Goal: Task Accomplishment & Management: Complete application form

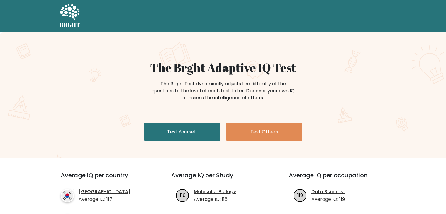
scroll to position [3, 0]
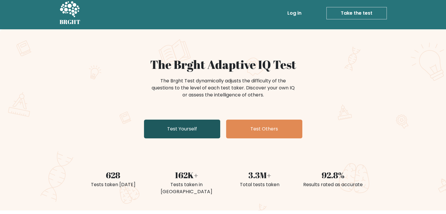
click at [164, 131] on link "Test Yourself" at bounding box center [182, 129] width 76 height 19
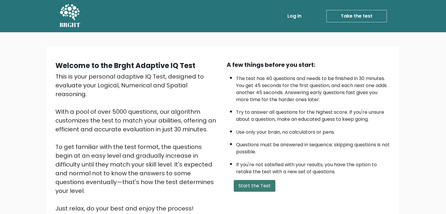
click at [255, 187] on button "Start the Test" at bounding box center [255, 186] width 42 height 12
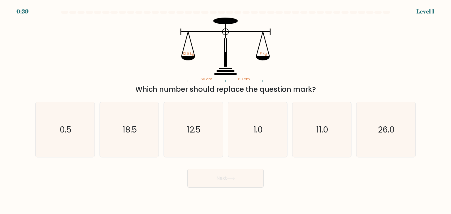
click at [140, 196] on body "0:39 Level 1" at bounding box center [225, 107] width 451 height 214
click at [173, 146] on icon "12.5" at bounding box center [192, 129] width 55 height 55
click at [225, 110] on input "c. 12.5" at bounding box center [225, 108] width 0 height 3
radio input "true"
click at [218, 175] on button "Next" at bounding box center [225, 178] width 76 height 19
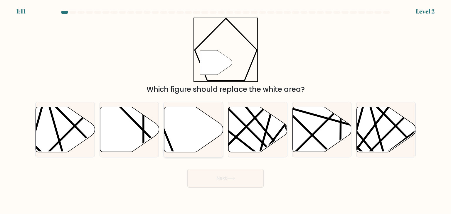
click at [196, 149] on icon at bounding box center [193, 129] width 59 height 45
click at [225, 110] on input "c." at bounding box center [225, 108] width 0 height 3
radio input "true"
click at [234, 183] on button "Next" at bounding box center [225, 178] width 76 height 19
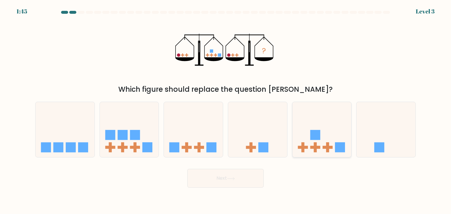
click at [314, 146] on rect at bounding box center [314, 148] width 3 height 10
click at [226, 110] on input "e." at bounding box center [225, 108] width 0 height 3
radio input "true"
click at [242, 184] on button "Next" at bounding box center [225, 178] width 76 height 19
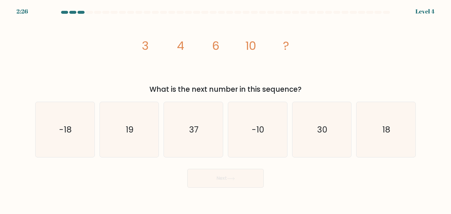
click at [242, 184] on button "Next" at bounding box center [225, 178] width 76 height 19
click at [305, 181] on div "Next" at bounding box center [225, 176] width 387 height 23
click at [403, 126] on icon "18" at bounding box center [385, 129] width 55 height 55
click at [226, 110] on input "f. 18" at bounding box center [225, 108] width 0 height 3
radio input "true"
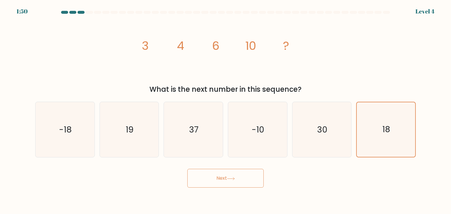
click at [230, 184] on button "Next" at bounding box center [225, 178] width 76 height 19
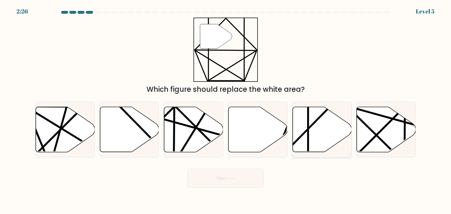
click at [328, 136] on icon at bounding box center [321, 129] width 59 height 45
click at [226, 110] on input "e." at bounding box center [225, 108] width 0 height 3
radio input "true"
click at [228, 172] on button "Next" at bounding box center [225, 178] width 76 height 19
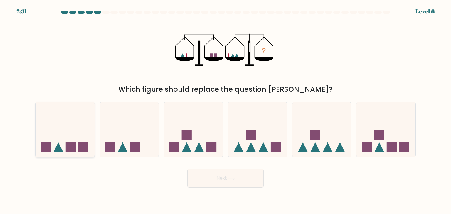
click at [69, 128] on icon at bounding box center [65, 129] width 59 height 49
click at [225, 110] on input "a." at bounding box center [225, 108] width 0 height 3
radio input "true"
click at [260, 182] on button "Next" at bounding box center [225, 178] width 76 height 19
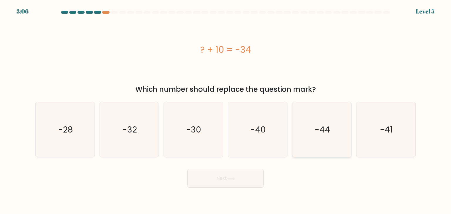
click at [311, 150] on icon "-44" at bounding box center [321, 129] width 55 height 55
click at [226, 110] on input "e. -44" at bounding box center [225, 108] width 0 height 3
radio input "true"
click at [226, 182] on button "Next" at bounding box center [225, 178] width 76 height 19
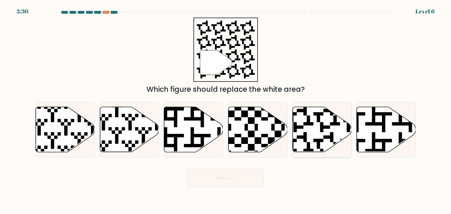
click at [330, 120] on icon at bounding box center [321, 129] width 59 height 45
click at [226, 110] on input "e." at bounding box center [225, 108] width 0 height 3
radio input "true"
click at [237, 180] on button "Next" at bounding box center [225, 178] width 76 height 19
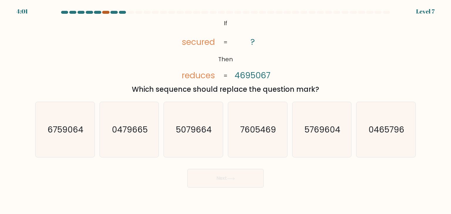
click at [107, 13] on div at bounding box center [105, 12] width 7 height 3
click at [96, 14] on div at bounding box center [225, 13] width 387 height 5
click at [99, 13] on div at bounding box center [97, 12] width 7 height 3
click at [105, 13] on div at bounding box center [105, 12] width 7 height 3
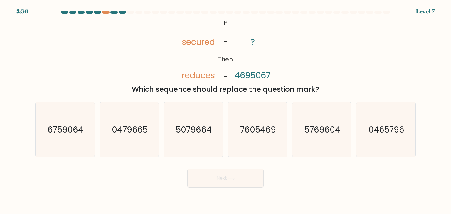
click at [117, 12] on at bounding box center [225, 12] width 330 height 3
click at [280, 120] on icon "7605469" at bounding box center [257, 129] width 55 height 55
click at [226, 110] on input "d. 7605469" at bounding box center [225, 108] width 0 height 3
radio input "true"
click at [236, 175] on button "Next" at bounding box center [225, 178] width 76 height 19
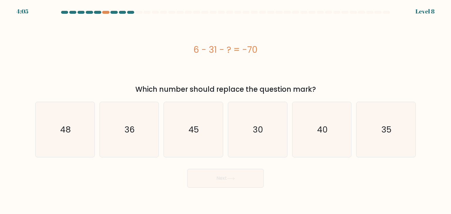
click at [85, 13] on at bounding box center [225, 12] width 330 height 3
drag, startPoint x: 192, startPoint y: 158, endPoint x: 195, endPoint y: 151, distance: 7.6
click at [195, 151] on form "a." at bounding box center [225, 99] width 451 height 177
click at [195, 151] on icon "45" at bounding box center [192, 129] width 55 height 55
click at [225, 110] on input "c. 45" at bounding box center [225, 108] width 0 height 3
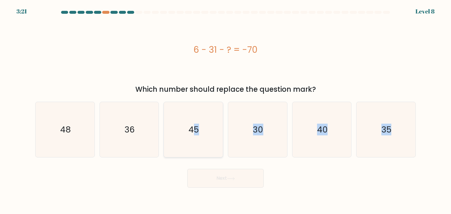
radio input "true"
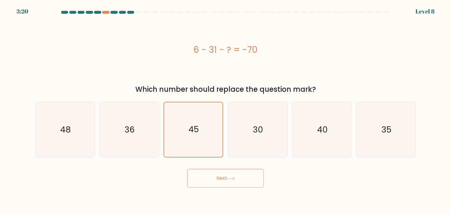
click at [241, 185] on button "Next" at bounding box center [225, 178] width 76 height 19
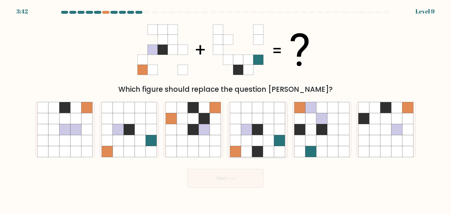
click at [254, 135] on icon at bounding box center [257, 140] width 11 height 11
click at [226, 110] on input "d." at bounding box center [225, 108] width 0 height 3
radio input "true"
click at [233, 175] on button "Next" at bounding box center [225, 178] width 76 height 19
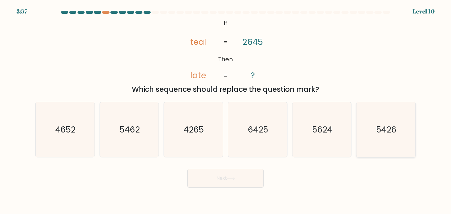
click at [367, 145] on icon "5426" at bounding box center [385, 129] width 55 height 55
click at [226, 110] on input "f. 5426" at bounding box center [225, 108] width 0 height 3
radio input "true"
click at [215, 183] on button "Next" at bounding box center [225, 178] width 76 height 19
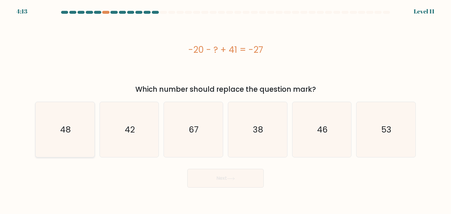
click at [78, 131] on icon "48" at bounding box center [64, 129] width 55 height 55
click at [225, 110] on input "a. 48" at bounding box center [225, 108] width 0 height 3
radio input "true"
click at [217, 178] on button "Next" at bounding box center [225, 178] width 76 height 19
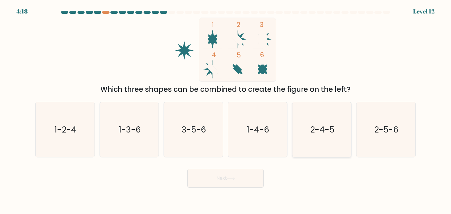
click at [314, 128] on text "2-4-5" at bounding box center [322, 130] width 24 height 12
click at [226, 110] on input "e. 2-4-5" at bounding box center [225, 108] width 0 height 3
radio input "true"
click at [255, 181] on button "Next" at bounding box center [225, 178] width 76 height 19
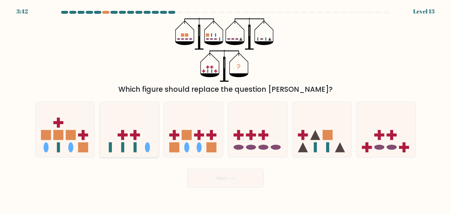
drag, startPoint x: 90, startPoint y: 114, endPoint x: 136, endPoint y: 113, distance: 46.1
click at [136, 113] on div "a. b. c." at bounding box center [225, 127] width 385 height 60
click at [136, 113] on icon at bounding box center [129, 129] width 59 height 49
click at [225, 110] on input "b." at bounding box center [225, 108] width 0 height 3
radio input "true"
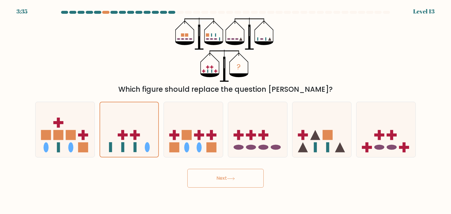
click at [232, 180] on icon at bounding box center [231, 178] width 8 height 3
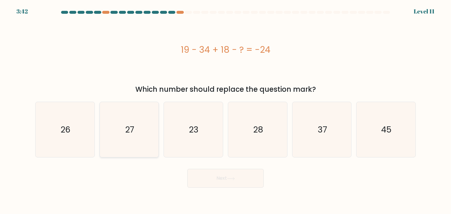
click at [138, 119] on icon "27" at bounding box center [129, 129] width 55 height 55
click at [225, 110] on input "b. 27" at bounding box center [225, 108] width 0 height 3
radio input "true"
click at [243, 184] on button "Next" at bounding box center [225, 178] width 76 height 19
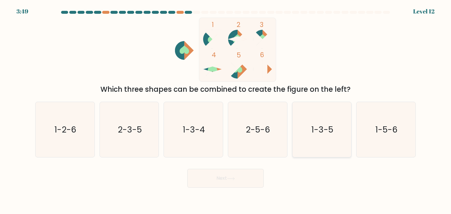
click at [313, 142] on icon "1-3-5" at bounding box center [321, 129] width 55 height 55
click at [226, 110] on input "e. 1-3-5" at bounding box center [225, 108] width 0 height 3
radio input "true"
click at [246, 181] on button "Next" at bounding box center [225, 178] width 76 height 19
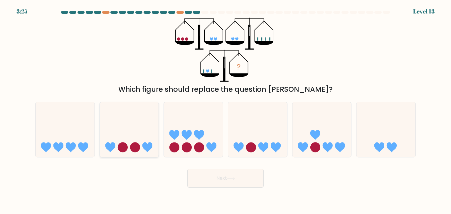
click at [138, 141] on icon at bounding box center [129, 129] width 59 height 49
click at [225, 110] on input "b." at bounding box center [225, 108] width 0 height 3
radio input "true"
click at [213, 144] on icon at bounding box center [212, 148] width 10 height 10
click at [225, 110] on input "c." at bounding box center [225, 108] width 0 height 3
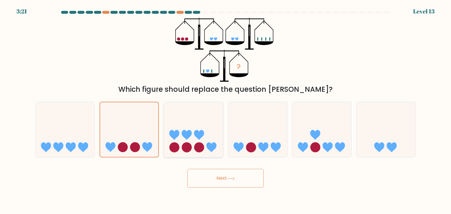
radio input "true"
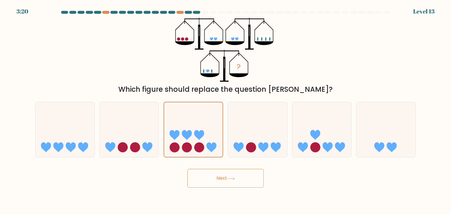
click at [213, 182] on button "Next" at bounding box center [225, 178] width 76 height 19
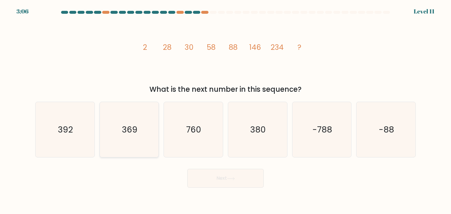
click at [122, 139] on icon "369" at bounding box center [129, 129] width 55 height 55
click at [225, 110] on input "b. 369" at bounding box center [225, 108] width 0 height 3
radio input "true"
click at [88, 145] on icon "392" at bounding box center [64, 129] width 55 height 55
click at [225, 110] on input "a. 392" at bounding box center [225, 108] width 0 height 3
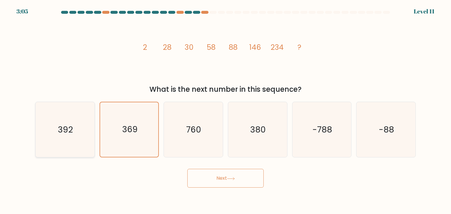
radio input "true"
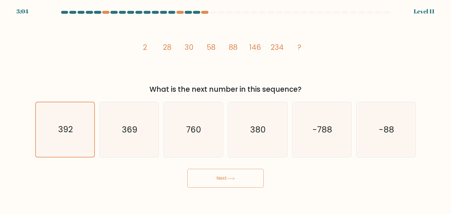
click at [238, 182] on button "Next" at bounding box center [225, 178] width 76 height 19
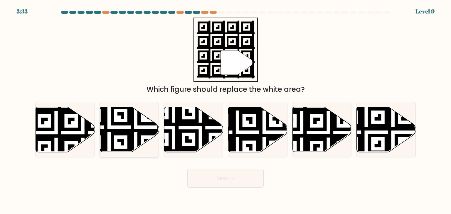
click at [118, 130] on icon at bounding box center [108, 154] width 107 height 107
click at [225, 110] on input "b." at bounding box center [225, 108] width 0 height 3
radio input "true"
click at [228, 185] on button "Next" at bounding box center [225, 178] width 76 height 19
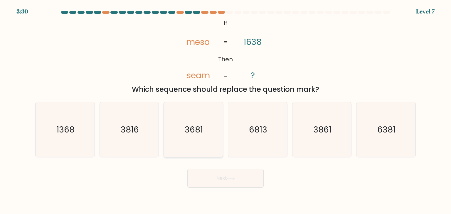
click at [200, 131] on text "3681" at bounding box center [194, 130] width 18 height 12
click at [225, 110] on input "c. 3681" at bounding box center [225, 108] width 0 height 3
radio input "true"
click at [235, 183] on button "Next" at bounding box center [225, 178] width 76 height 19
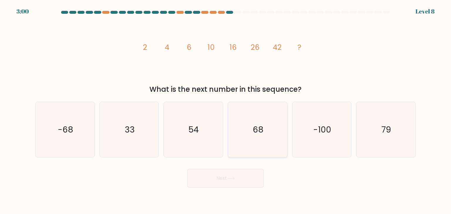
click at [266, 154] on icon "68" at bounding box center [257, 129] width 55 height 55
click at [226, 110] on input "d. 68" at bounding box center [225, 108] width 0 height 3
radio input "true"
click at [235, 178] on icon at bounding box center [231, 178] width 8 height 3
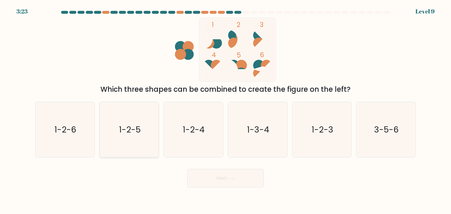
click at [133, 155] on icon "1-2-5" at bounding box center [129, 129] width 55 height 55
click at [225, 110] on input "b. 1-2-5" at bounding box center [225, 108] width 0 height 3
radio input "true"
click at [209, 175] on button "Next" at bounding box center [225, 178] width 76 height 19
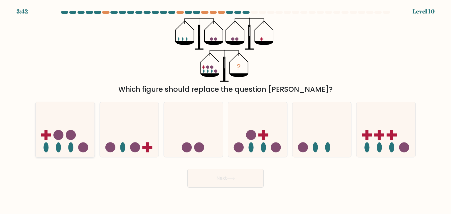
click at [60, 138] on circle at bounding box center [58, 135] width 10 height 10
click at [225, 110] on input "a." at bounding box center [225, 108] width 0 height 3
radio input "true"
click at [226, 180] on button "Next" at bounding box center [225, 178] width 76 height 19
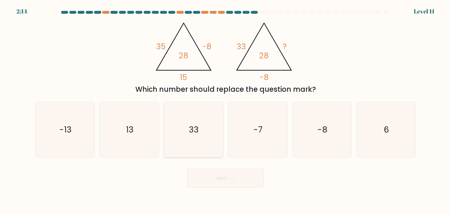
click at [190, 142] on icon "33" at bounding box center [192, 129] width 55 height 55
click at [225, 110] on input "c. 33" at bounding box center [225, 108] width 0 height 3
radio input "true"
click at [214, 170] on button "Next" at bounding box center [225, 178] width 76 height 19
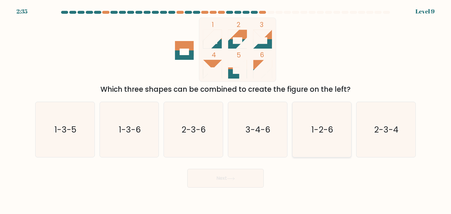
click at [317, 151] on icon "1-2-6" at bounding box center [321, 129] width 55 height 55
click at [226, 110] on input "e. 1-2-6" at bounding box center [225, 108] width 0 height 3
radio input "true"
click at [221, 185] on button "Next" at bounding box center [225, 178] width 76 height 19
click at [245, 178] on button "Next" at bounding box center [225, 178] width 76 height 19
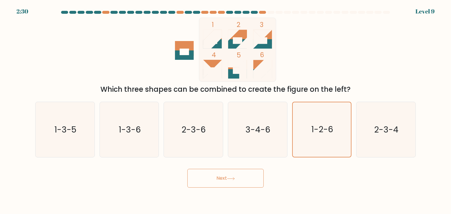
click at [324, 175] on div "Next" at bounding box center [225, 176] width 387 height 23
click at [324, 135] on text "1-2-6" at bounding box center [322, 129] width 22 height 11
click at [226, 110] on input "e. 1-2-6" at bounding box center [225, 108] width 0 height 3
click at [254, 180] on button "Next" at bounding box center [225, 178] width 76 height 19
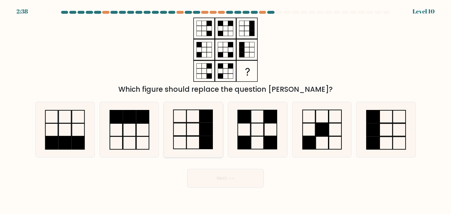
click at [214, 126] on icon at bounding box center [192, 129] width 55 height 55
click at [225, 110] on input "c." at bounding box center [225, 108] width 0 height 3
radio input "true"
click at [255, 186] on button "Next" at bounding box center [225, 178] width 76 height 19
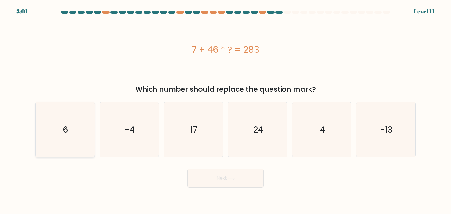
click at [50, 122] on icon "6" at bounding box center [64, 129] width 55 height 55
click at [225, 110] on input "a. 6" at bounding box center [225, 108] width 0 height 3
radio input "true"
click at [238, 181] on button "Next" at bounding box center [225, 178] width 76 height 19
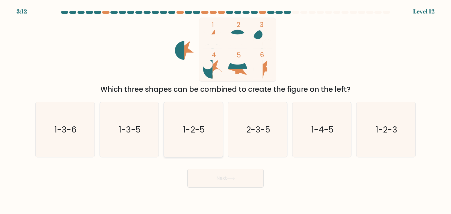
click at [194, 127] on text "1-2-5" at bounding box center [194, 130] width 22 height 12
click at [225, 110] on input "c. 1-2-5" at bounding box center [225, 108] width 0 height 3
radio input "true"
click at [224, 178] on button "Next" at bounding box center [225, 178] width 76 height 19
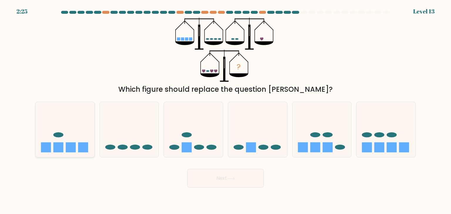
click at [74, 129] on icon at bounding box center [65, 129] width 59 height 49
click at [225, 110] on input "a." at bounding box center [225, 108] width 0 height 3
radio input "true"
click at [233, 184] on button "Next" at bounding box center [225, 178] width 76 height 19
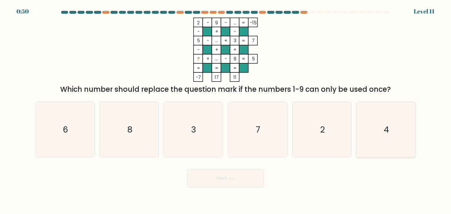
click at [387, 136] on icon "4" at bounding box center [385, 129] width 55 height 55
click at [226, 110] on input "f. 4" at bounding box center [225, 108] width 0 height 3
radio input "true"
click at [226, 180] on button "Next" at bounding box center [225, 178] width 76 height 19
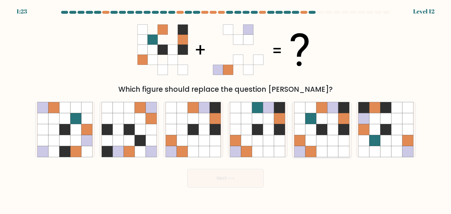
click at [330, 126] on icon at bounding box center [332, 129] width 11 height 11
click at [226, 110] on input "e." at bounding box center [225, 108] width 0 height 3
radio input "true"
click at [220, 184] on button "Next" at bounding box center [225, 178] width 76 height 19
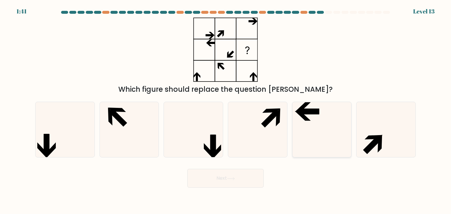
click at [336, 120] on icon at bounding box center [321, 129] width 55 height 55
click at [226, 110] on input "e." at bounding box center [225, 108] width 0 height 3
radio input "true"
click at [251, 175] on button "Next" at bounding box center [225, 178] width 76 height 19
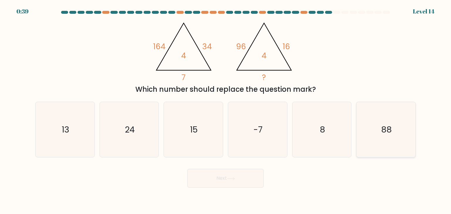
click at [393, 144] on icon "88" at bounding box center [385, 129] width 55 height 55
click at [226, 110] on input "f. 88" at bounding box center [225, 108] width 0 height 3
radio input "true"
click at [233, 187] on button "Next" at bounding box center [225, 178] width 76 height 19
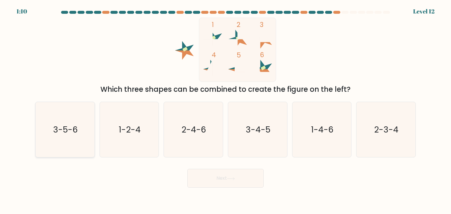
click at [71, 124] on text "3-5-6" at bounding box center [65, 130] width 25 height 12
click at [225, 110] on input "a. 3-5-6" at bounding box center [225, 108] width 0 height 3
radio input "true"
click at [229, 179] on icon at bounding box center [231, 178] width 8 height 3
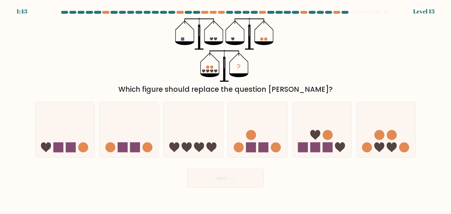
click at [229, 179] on icon at bounding box center [231, 178] width 8 height 3
click at [334, 184] on div "Next" at bounding box center [225, 176] width 387 height 23
click at [325, 147] on rect at bounding box center [327, 148] width 10 height 10
click at [226, 110] on input "e." at bounding box center [225, 108] width 0 height 3
radio input "true"
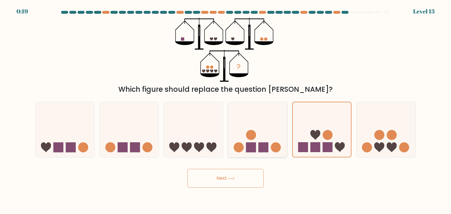
click at [263, 148] on rect at bounding box center [263, 148] width 10 height 10
click at [226, 110] on input "d." at bounding box center [225, 108] width 0 height 3
radio input "true"
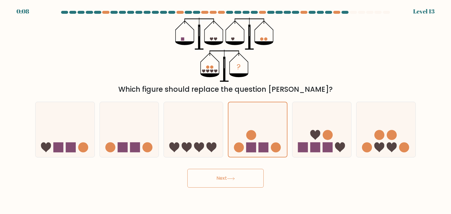
click at [143, 159] on form at bounding box center [225, 99] width 451 height 177
click at [138, 150] on rect at bounding box center [135, 148] width 10 height 10
click at [225, 110] on input "b." at bounding box center [225, 108] width 0 height 3
radio input "true"
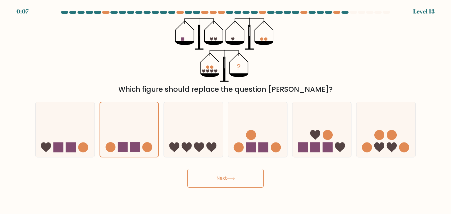
click at [224, 185] on button "Next" at bounding box center [225, 178] width 76 height 19
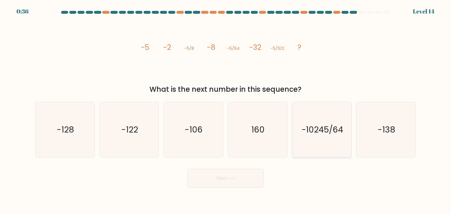
click at [332, 136] on icon "-10245/64" at bounding box center [321, 129] width 55 height 55
click at [226, 110] on input "e. -10245/64" at bounding box center [225, 108] width 0 height 3
radio input "true"
click at [252, 172] on button "Next" at bounding box center [225, 178] width 76 height 19
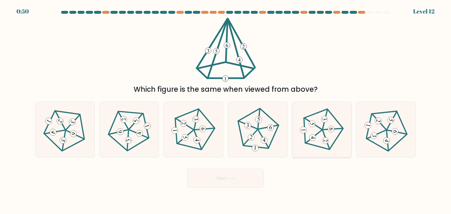
click at [336, 134] on icon at bounding box center [322, 130] width 44 height 44
click at [226, 110] on input "e." at bounding box center [225, 108] width 0 height 3
radio input "true"
click at [216, 185] on button "Next" at bounding box center [225, 178] width 76 height 19
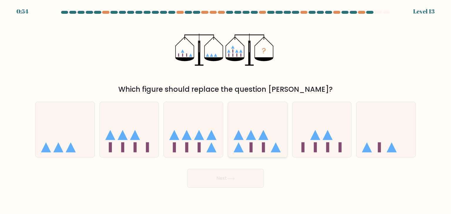
click at [259, 136] on icon at bounding box center [257, 129] width 59 height 49
click at [226, 110] on input "d." at bounding box center [225, 108] width 0 height 3
radio input "true"
click at [242, 179] on button "Next" at bounding box center [225, 178] width 76 height 19
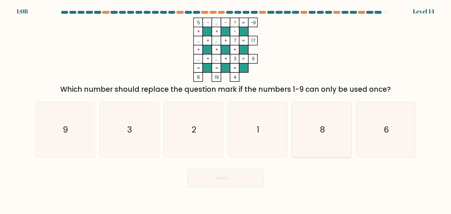
click at [309, 133] on icon "8" at bounding box center [321, 129] width 55 height 55
click at [226, 110] on input "e. 8" at bounding box center [225, 108] width 0 height 3
radio input "true"
click at [235, 173] on button "Next" at bounding box center [225, 178] width 76 height 19
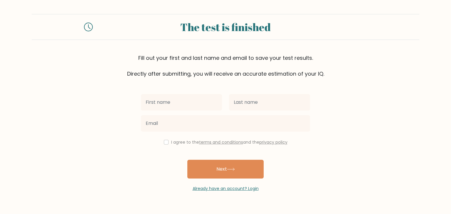
click at [214, 105] on input "text" at bounding box center [181, 102] width 81 height 16
type input "son"
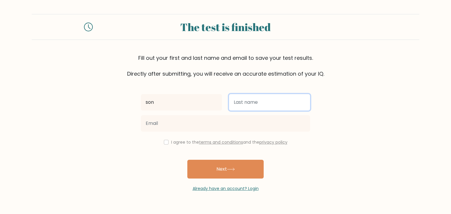
click at [245, 107] on input "text" at bounding box center [269, 102] width 81 height 16
type input "Wil"
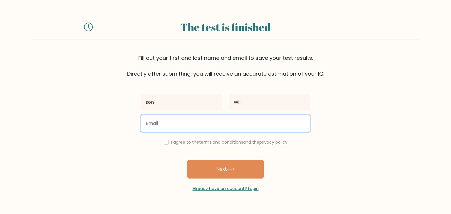
click at [237, 120] on input "email" at bounding box center [225, 123] width 169 height 16
type input "wilsonprajnawira345@gmail.com"
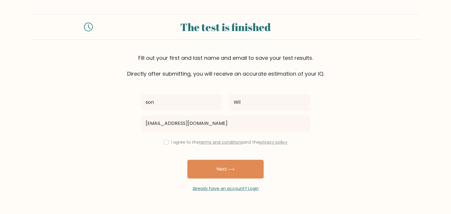
click at [159, 144] on div "I agree to the terms and conditions and the privacy policy" at bounding box center [225, 142] width 176 height 7
click at [162, 144] on div "I agree to the terms and conditions and the privacy policy" at bounding box center [225, 142] width 176 height 7
click at [165, 144] on input "checkbox" at bounding box center [166, 142] width 5 height 5
checkbox input "true"
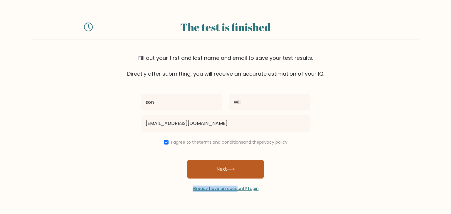
drag, startPoint x: 238, startPoint y: 180, endPoint x: 234, endPoint y: 176, distance: 6.2
click at [234, 176] on div "son Wil wilsonprajnawira345@gmail.com I agree to the terms and conditions and t…" at bounding box center [225, 135] width 176 height 114
click at [234, 176] on button "Next" at bounding box center [225, 169] width 76 height 19
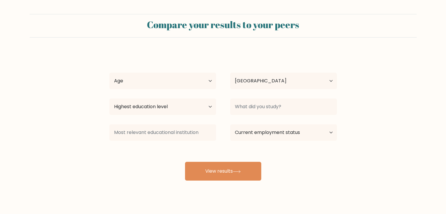
select select "ID"
click at [210, 84] on select "Age Under [DEMOGRAPHIC_DATA] [DEMOGRAPHIC_DATA] [DEMOGRAPHIC_DATA] [DEMOGRAPHIC…" at bounding box center [162, 81] width 107 height 16
select select "18_24"
click at [109, 73] on select "Age Under [DEMOGRAPHIC_DATA] [DEMOGRAPHIC_DATA] [DEMOGRAPHIC_DATA] [DEMOGRAPHIC…" at bounding box center [162, 81] width 107 height 16
click at [182, 114] on select "Highest education level No schooling Primary Lower Secondary Upper Secondary Oc…" at bounding box center [162, 107] width 107 height 16
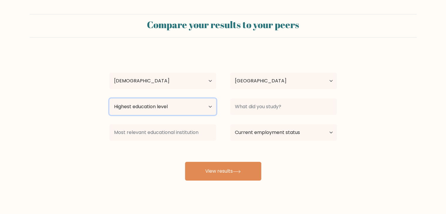
select select "bachelors_degree"
click at [109, 99] on select "Highest education level No schooling Primary Lower Secondary Upper Secondary Oc…" at bounding box center [162, 107] width 107 height 16
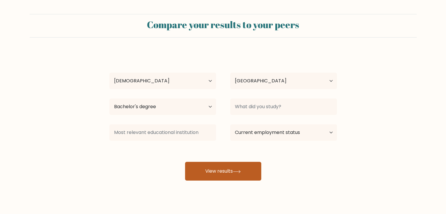
click at [248, 165] on button "View results" at bounding box center [223, 171] width 76 height 19
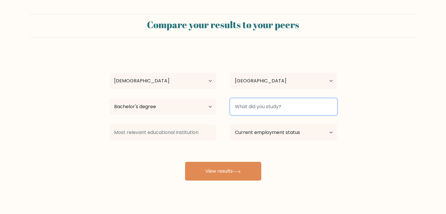
click at [267, 107] on input at bounding box center [283, 107] width 107 height 16
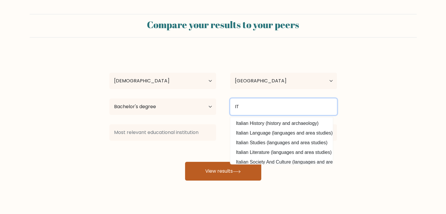
type input "IT"
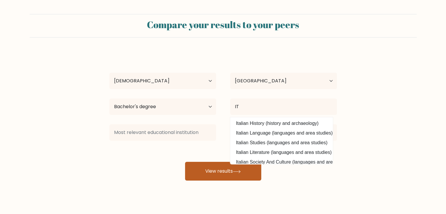
click at [215, 173] on button "View results" at bounding box center [223, 171] width 76 height 19
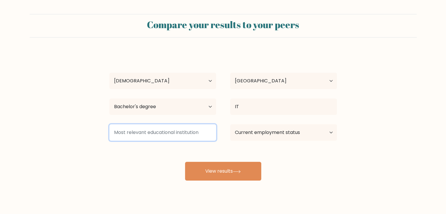
click at [193, 132] on input at bounding box center [162, 132] width 107 height 16
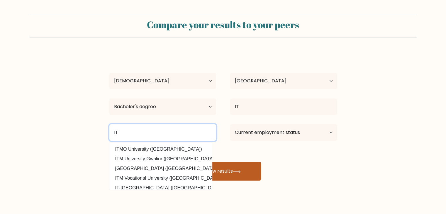
type input "IT"
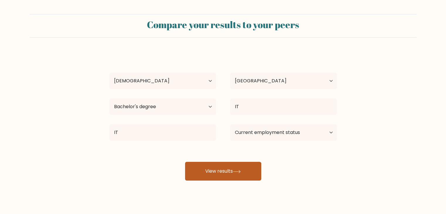
click at [229, 171] on button "View results" at bounding box center [223, 171] width 76 height 19
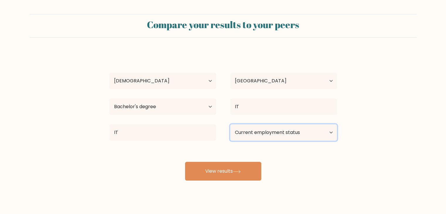
click at [297, 135] on select "Current employment status Employed Student Retired Other / prefer not to answer" at bounding box center [283, 132] width 107 height 16
select select "student"
click at [230, 124] on select "Current employment status Employed Student Retired Other / prefer not to answer" at bounding box center [283, 132] width 107 height 16
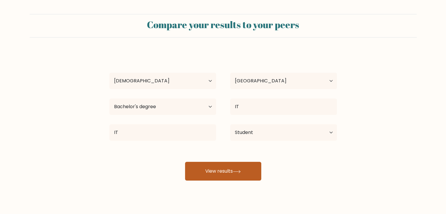
click at [238, 172] on icon at bounding box center [237, 171] width 8 height 3
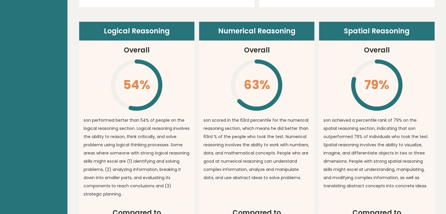
scroll to position [413, 0]
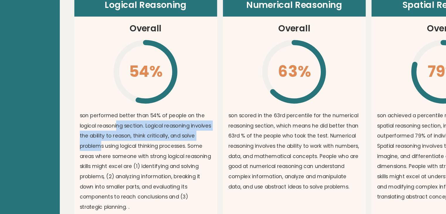
drag, startPoint x: 113, startPoint y: 124, endPoint x: 111, endPoint y: 139, distance: 16.0
click at [111, 139] on p "son performed better than 54% of people on the logical reasoning section. Logic…" at bounding box center [137, 156] width 107 height 82
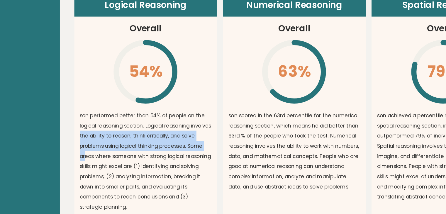
drag, startPoint x: 99, startPoint y: 136, endPoint x: 102, endPoint y: 149, distance: 13.8
click at [102, 149] on p "son performed better than 54% of people on the logical reasoning section. Logic…" at bounding box center [137, 156] width 107 height 82
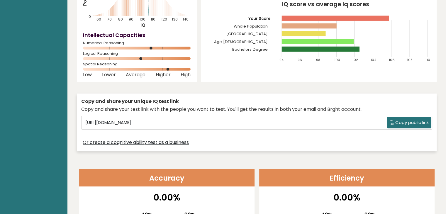
scroll to position [0, 0]
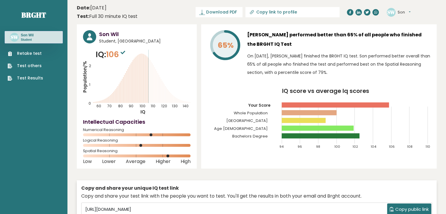
click at [123, 53] on icon at bounding box center [123, 53] width 5 height 4
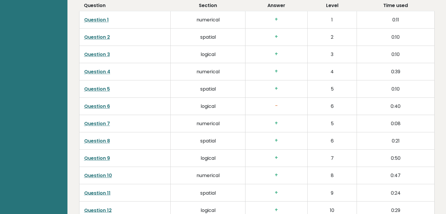
scroll to position [930, 0]
click at [104, 104] on link "Question 6" at bounding box center [97, 106] width 26 height 7
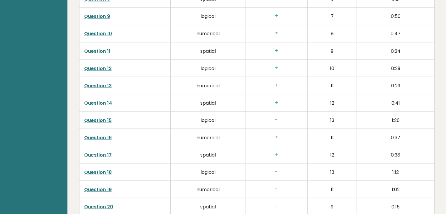
scroll to position [1072, 0]
click at [107, 118] on link "Question 15" at bounding box center [98, 119] width 28 height 7
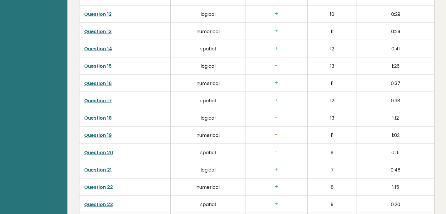
scroll to position [1126, 0]
click at [103, 116] on link "Question 18" at bounding box center [98, 117] width 28 height 7
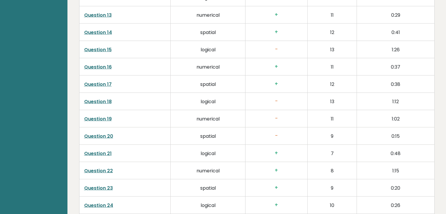
scroll to position [1142, 0]
click at [103, 117] on link "Question 19" at bounding box center [98, 119] width 28 height 7
click at [101, 118] on link "Question 19" at bounding box center [98, 119] width 28 height 7
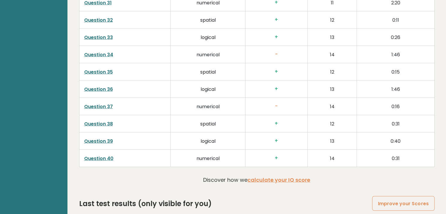
scroll to position [1464, 0]
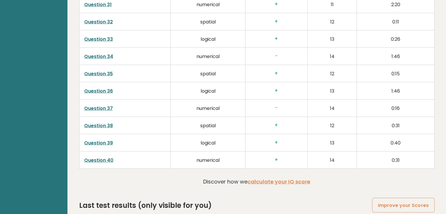
click at [99, 107] on link "Question 37" at bounding box center [98, 108] width 29 height 7
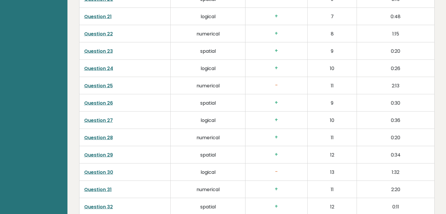
scroll to position [1277, 0]
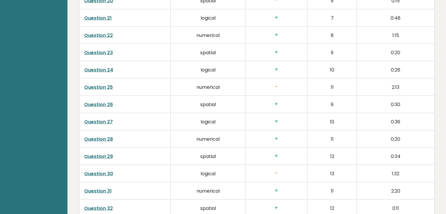
click at [98, 85] on link "Question 25" at bounding box center [98, 87] width 29 height 7
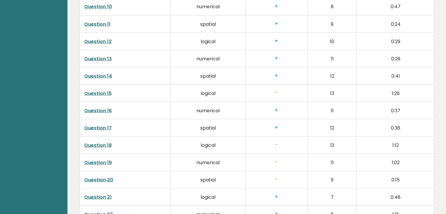
scroll to position [1099, 0]
click at [97, 143] on link "Question 18" at bounding box center [98, 144] width 28 height 7
click at [104, 159] on link "Question 19" at bounding box center [98, 161] width 28 height 7
click at [107, 179] on link "Question 20" at bounding box center [98, 179] width 29 height 7
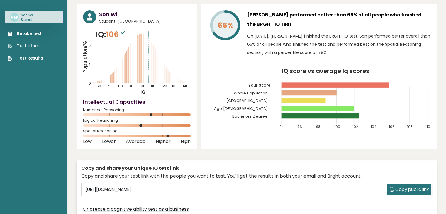
scroll to position [0, 0]
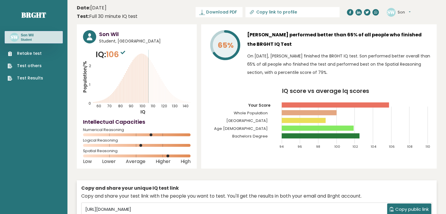
click at [31, 55] on link "Retake test" at bounding box center [26, 53] width 36 height 6
click at [34, 67] on link "Test others" at bounding box center [26, 66] width 36 height 6
click at [35, 51] on link "Retake test" at bounding box center [26, 53] width 36 height 6
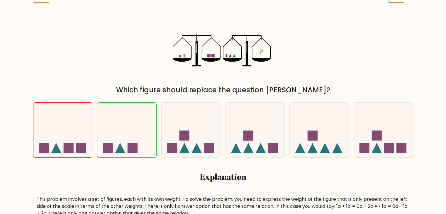
scroll to position [96, 0]
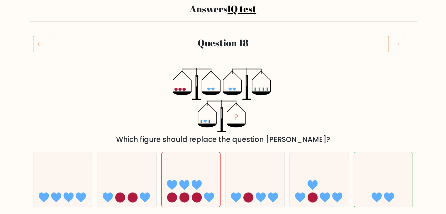
scroll to position [46, 0]
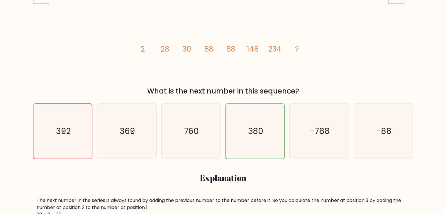
scroll to position [38, 0]
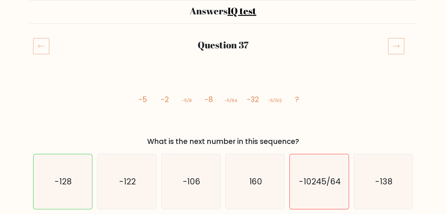
scroll to position [76, 0]
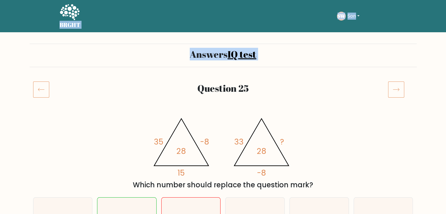
drag, startPoint x: 4, startPoint y: 0, endPoint x: 71, endPoint y: 112, distance: 130.7
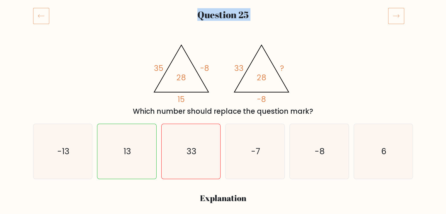
click at [104, 47] on div "@import url('https://fonts.googleapis.com/css?family=Abril+Fatface:400,100,100i…" at bounding box center [223, 78] width 387 height 77
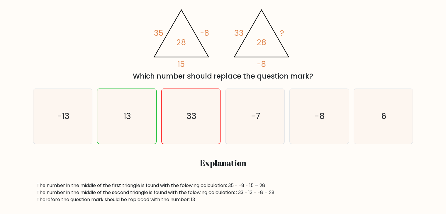
scroll to position [109, 0]
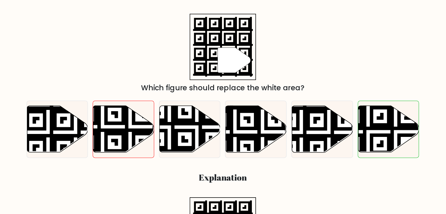
scroll to position [99, 0]
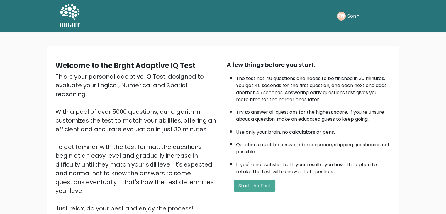
click at [252, 176] on div "A few things before you start: The test has 40 questions and needs to be finish…" at bounding box center [308, 136] width 171 height 153
click at [255, 180] on button "Start the Test" at bounding box center [255, 186] width 42 height 12
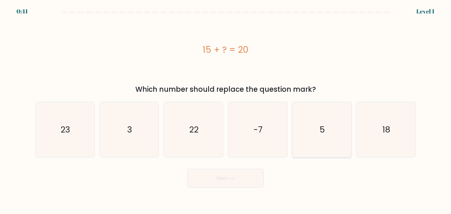
click at [332, 138] on icon "5" at bounding box center [321, 129] width 55 height 55
click at [226, 110] on input "e. 5" at bounding box center [225, 108] width 0 height 3
radio input "true"
click at [238, 182] on button "Next" at bounding box center [225, 178] width 76 height 19
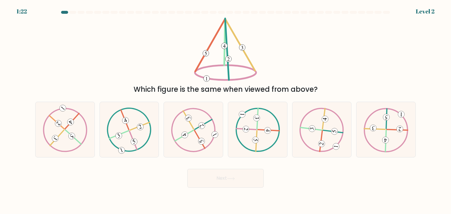
click at [331, 45] on div "Which figure is the same when viewed from above?" at bounding box center [225, 56] width 387 height 77
click at [210, 111] on icon at bounding box center [193, 130] width 45 height 44
click at [225, 110] on input "c." at bounding box center [225, 108] width 0 height 3
radio input "true"
click at [243, 185] on button "Next" at bounding box center [225, 178] width 76 height 19
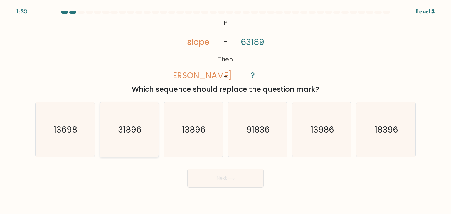
click at [127, 138] on icon "31896" at bounding box center [129, 129] width 55 height 55
click at [225, 110] on input "b. 31896" at bounding box center [225, 108] width 0 height 3
radio input "true"
click at [239, 174] on button "Next" at bounding box center [225, 178] width 76 height 19
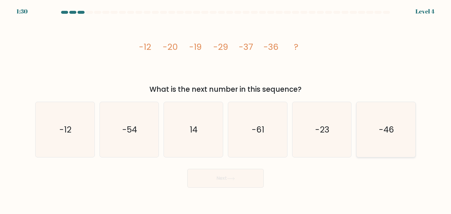
click at [387, 142] on icon "-46" at bounding box center [385, 129] width 55 height 55
click at [226, 110] on input "f. -46" at bounding box center [225, 108] width 0 height 3
radio input "true"
click at [239, 176] on button "Next" at bounding box center [225, 178] width 76 height 19
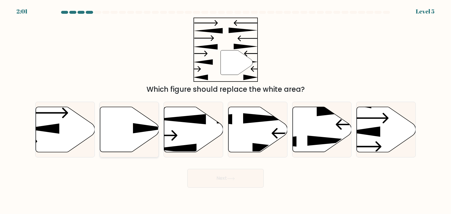
click at [128, 136] on icon at bounding box center [129, 129] width 59 height 45
click at [225, 110] on input "b." at bounding box center [225, 108] width 0 height 3
radio input "true"
click at [244, 186] on button "Next" at bounding box center [225, 178] width 76 height 19
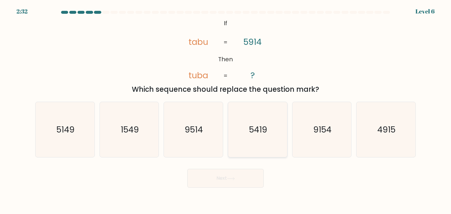
click at [278, 142] on icon "5419" at bounding box center [257, 129] width 55 height 55
click at [226, 110] on input "d. 5419" at bounding box center [225, 108] width 0 height 3
radio input "true"
click at [230, 179] on icon at bounding box center [231, 178] width 8 height 3
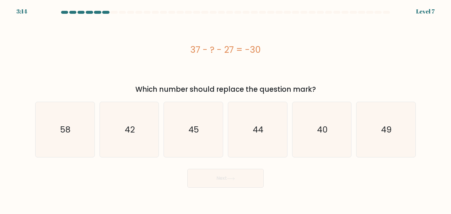
click at [315, 170] on div "Next" at bounding box center [225, 176] width 387 height 23
click at [329, 130] on icon "40" at bounding box center [321, 129] width 55 height 55
click at [226, 110] on input "e. 40" at bounding box center [225, 108] width 0 height 3
radio input "true"
click at [237, 178] on button "Next" at bounding box center [225, 178] width 76 height 19
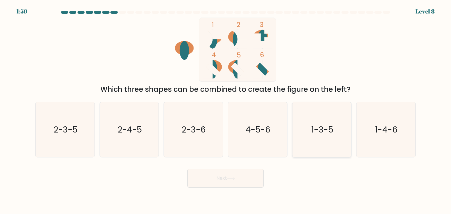
click at [322, 137] on icon "1-3-5" at bounding box center [321, 129] width 55 height 55
click at [226, 110] on input "e. 1-3-5" at bounding box center [225, 108] width 0 height 3
radio input "true"
click at [242, 177] on button "Next" at bounding box center [225, 178] width 76 height 19
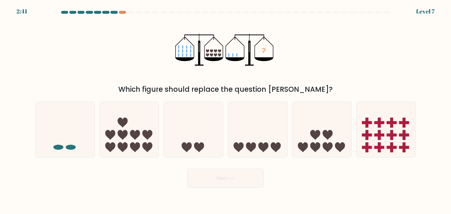
click at [310, 184] on div "Next" at bounding box center [225, 176] width 387 height 23
click at [328, 117] on icon at bounding box center [321, 129] width 59 height 49
click at [226, 110] on input "e." at bounding box center [225, 108] width 0 height 3
radio input "true"
click at [212, 182] on button "Next" at bounding box center [225, 178] width 76 height 19
